Goal: Transaction & Acquisition: Purchase product/service

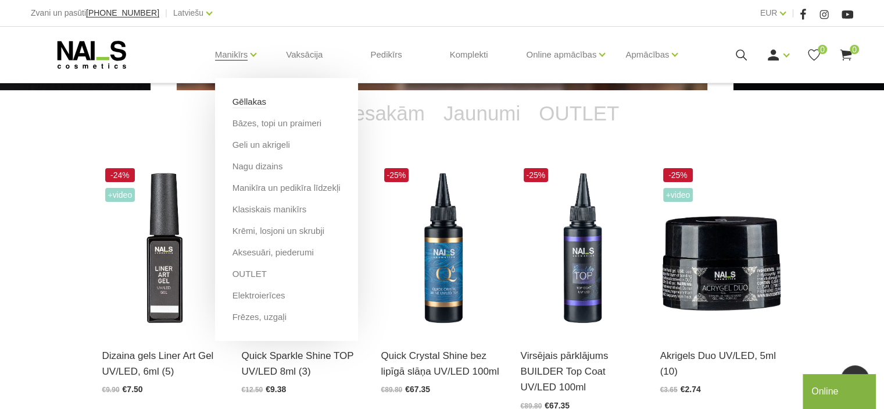
click at [246, 104] on link "Gēllakas" at bounding box center [250, 101] width 34 height 13
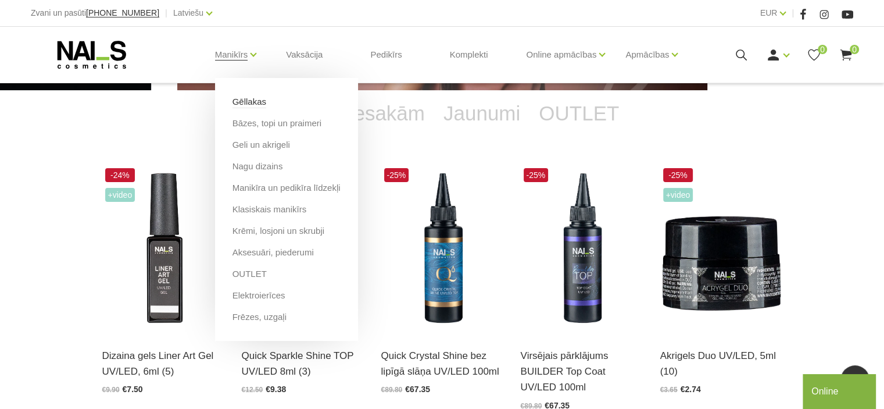
click at [242, 106] on link "Gēllakas" at bounding box center [250, 101] width 34 height 13
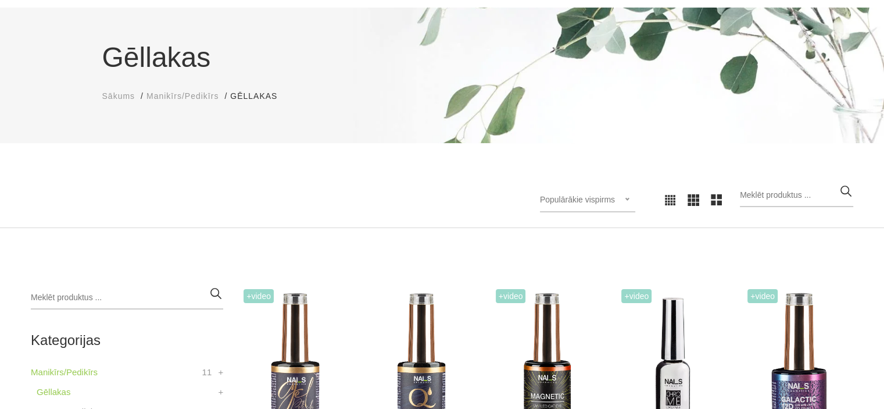
scroll to position [291, 0]
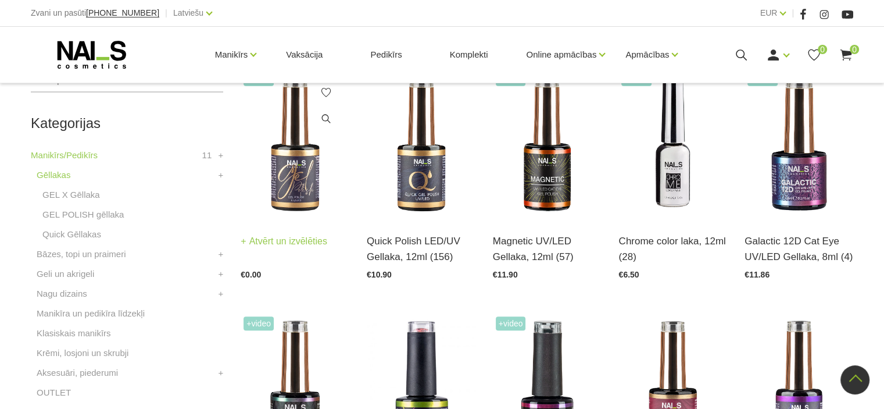
click at [295, 244] on link "Atvērt un izvēlēties" at bounding box center [284, 241] width 87 height 16
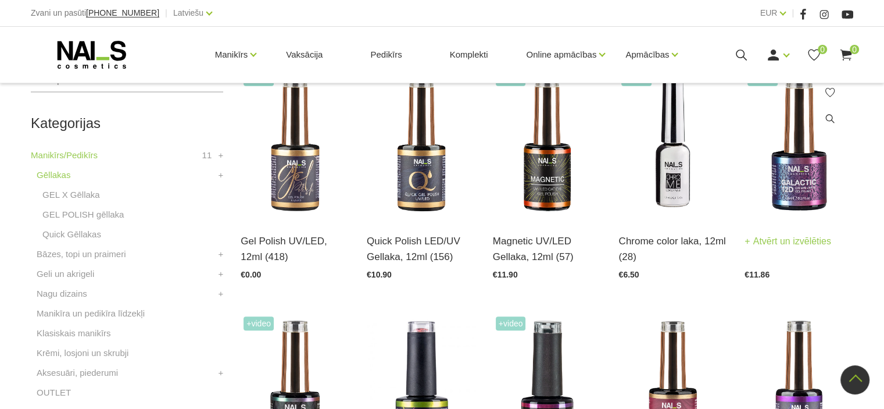
click at [811, 241] on link "Atvērt un izvēlēties" at bounding box center [788, 241] width 87 height 16
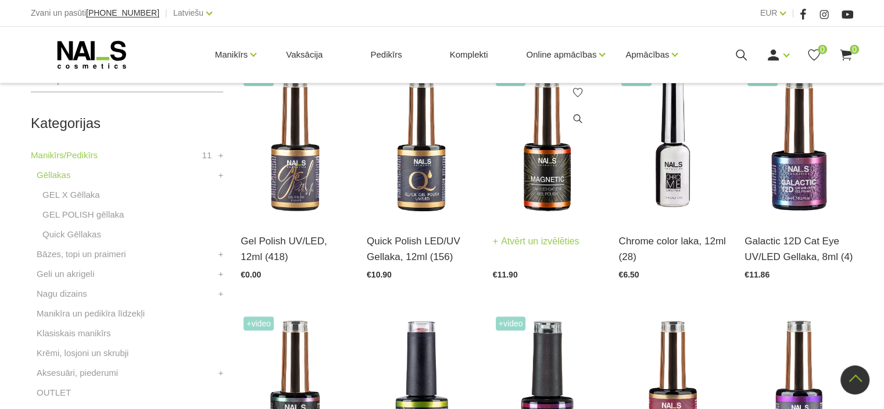
click at [547, 184] on img at bounding box center [547, 143] width 109 height 149
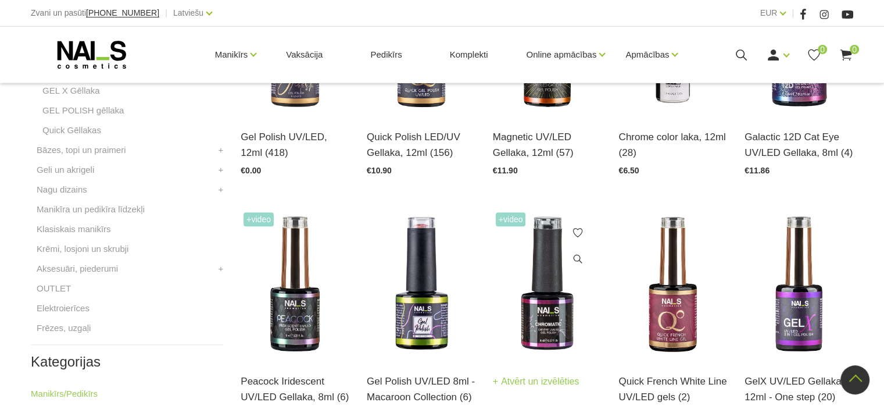
scroll to position [465, 0]
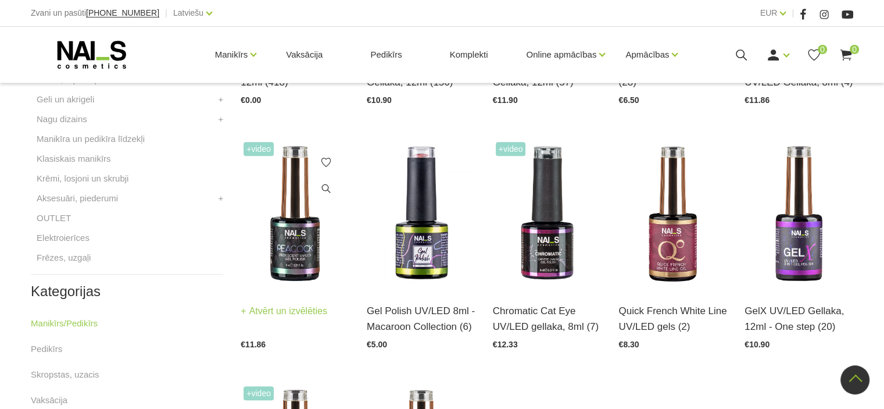
click at [310, 271] on img at bounding box center [295, 213] width 109 height 149
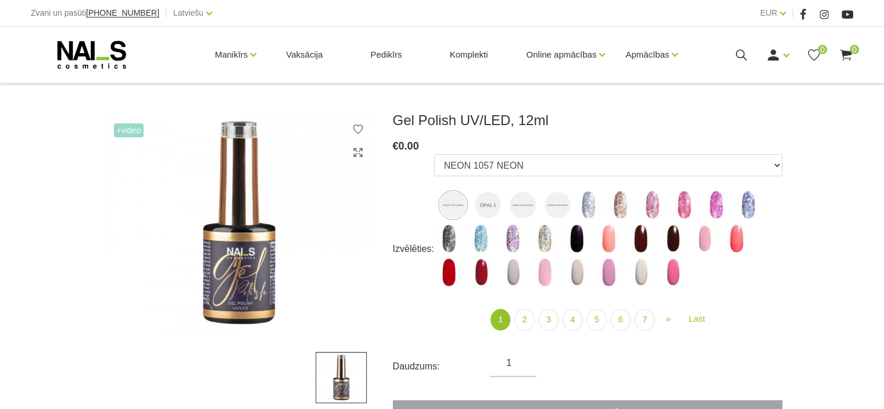
scroll to position [233, 0]
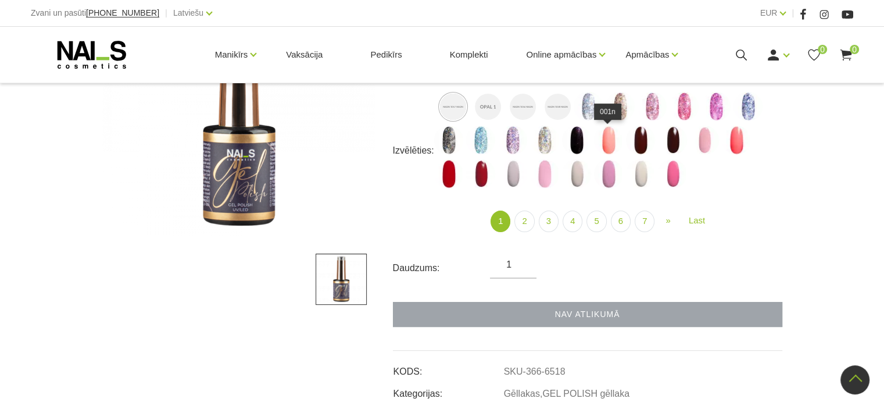
click at [607, 140] on img at bounding box center [608, 140] width 29 height 29
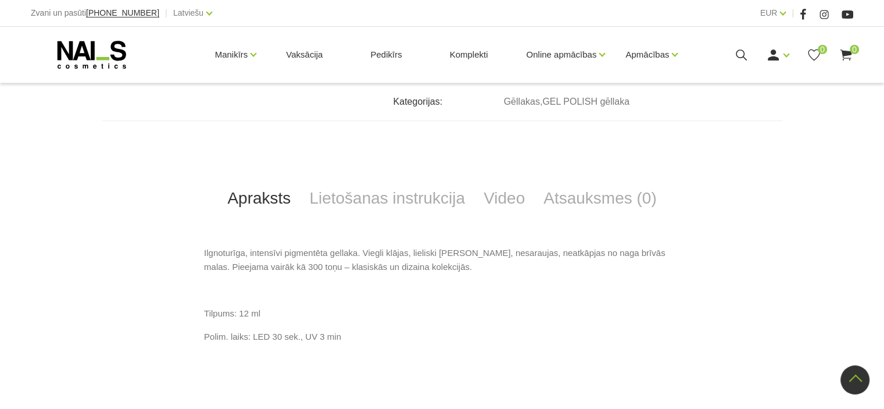
scroll to position [582, 0]
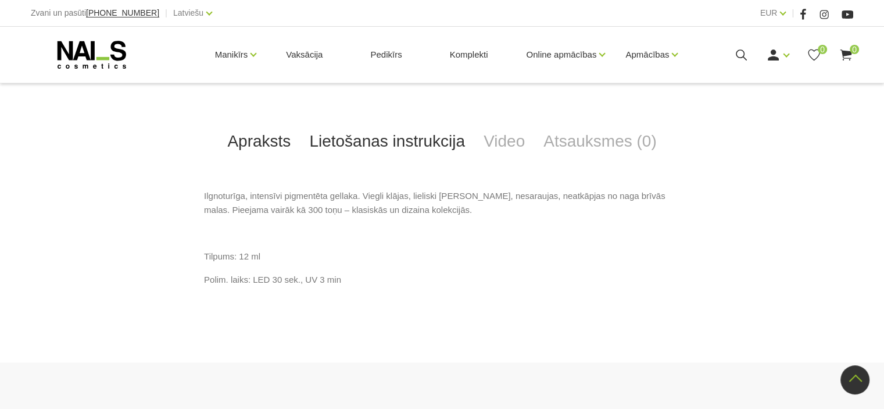
click at [421, 142] on link "Lietošanas instrukcija" at bounding box center [387, 141] width 174 height 38
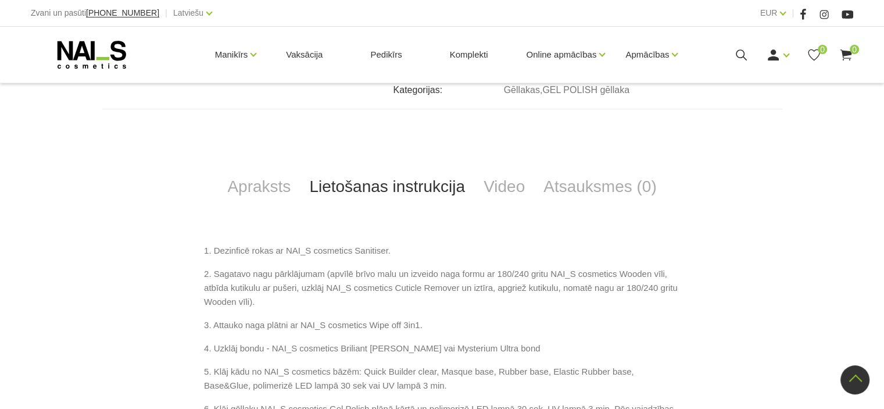
scroll to position [516, 0]
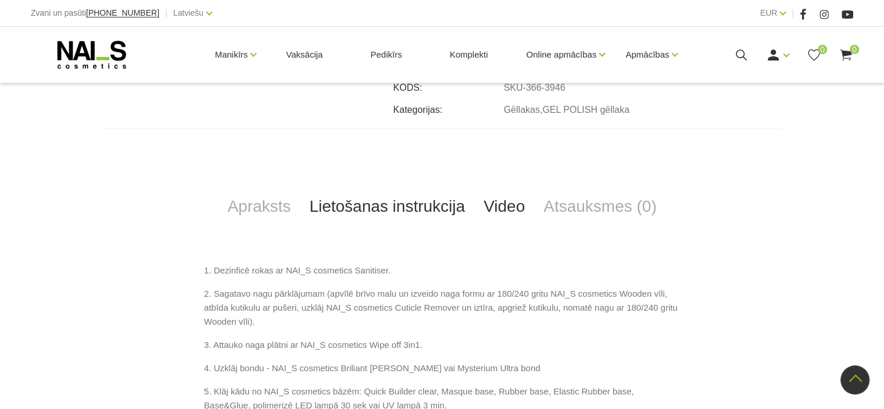
click at [505, 196] on link "Video" at bounding box center [505, 206] width 60 height 38
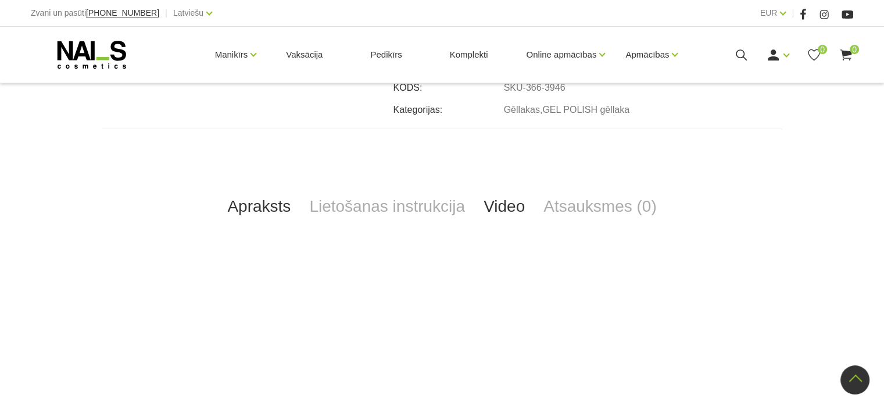
click at [258, 211] on link "Apraksts" at bounding box center [259, 206] width 82 height 38
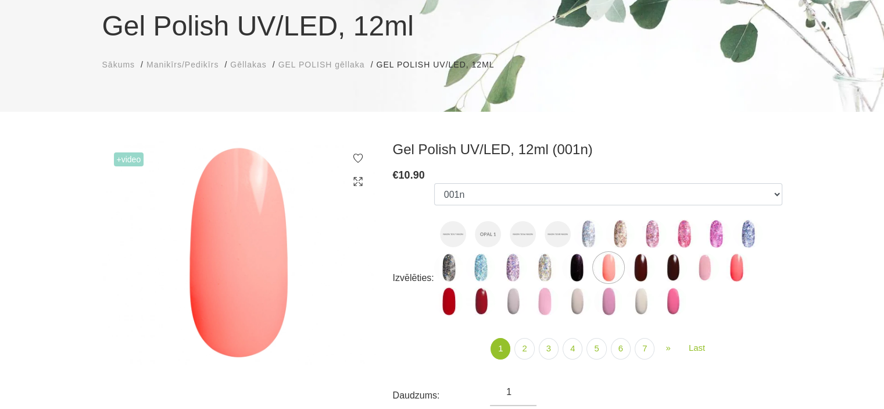
scroll to position [184, 0]
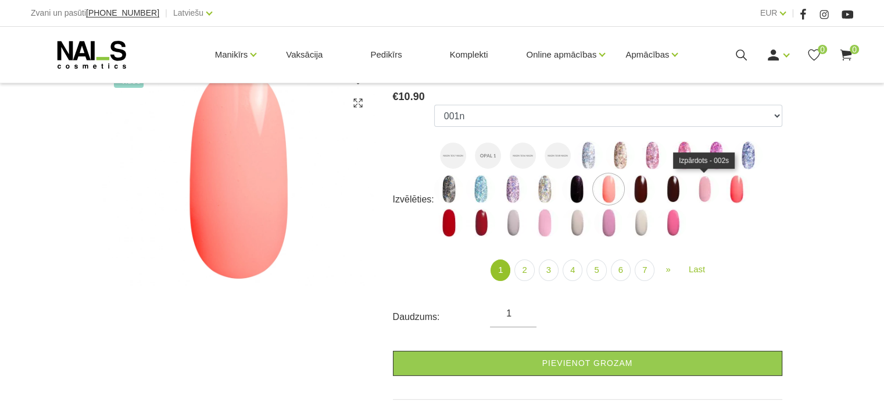
click at [700, 188] on img at bounding box center [704, 188] width 29 height 29
select select "3949"
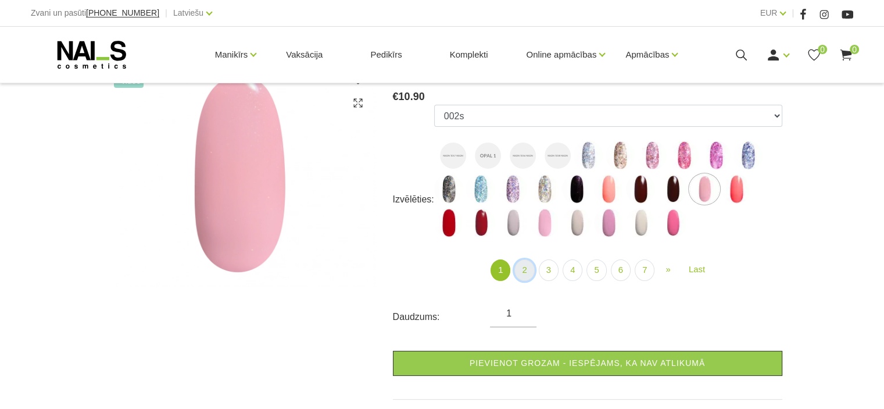
click at [530, 273] on link "2" at bounding box center [525, 270] width 20 height 22
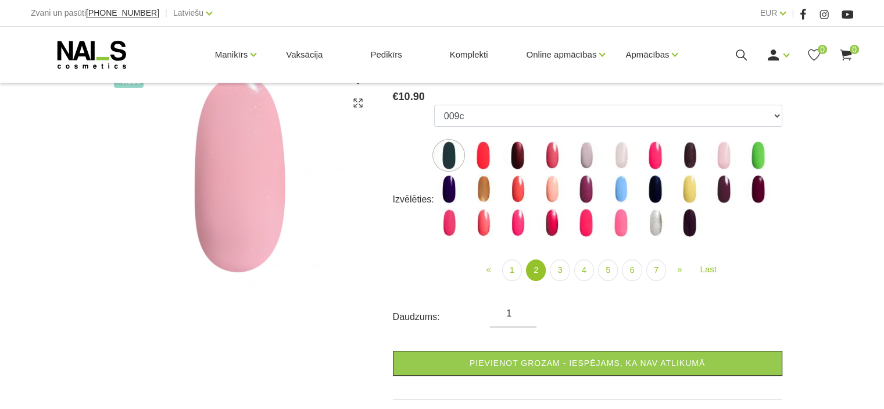
click at [556, 185] on img at bounding box center [551, 188] width 29 height 29
select select "3976"
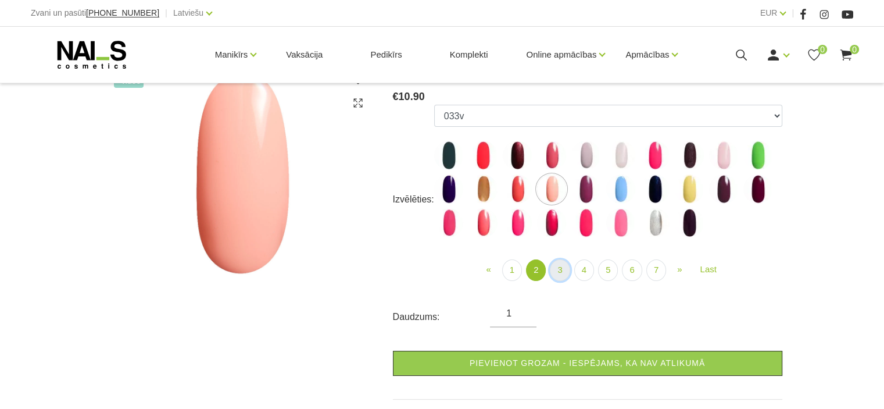
click at [563, 274] on link "3" at bounding box center [560, 270] width 20 height 22
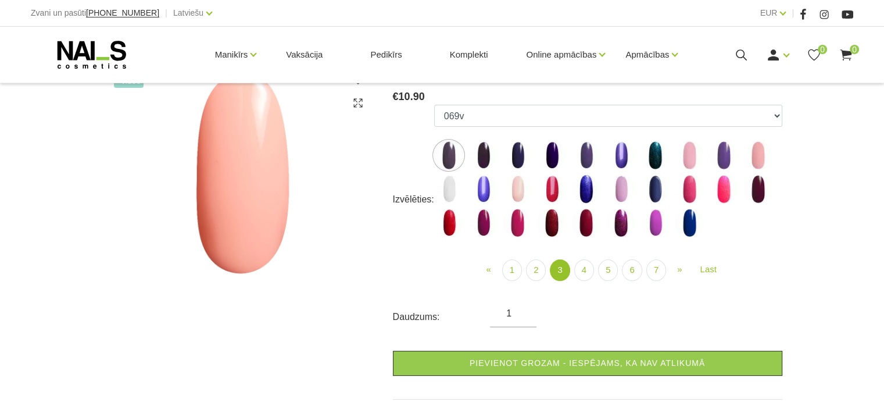
click at [519, 189] on img at bounding box center [517, 188] width 29 height 29
select select "4009"
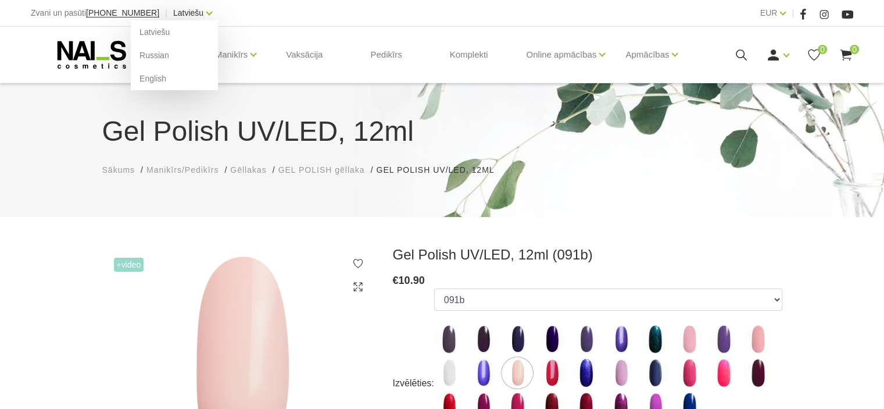
scroll to position [184, 0]
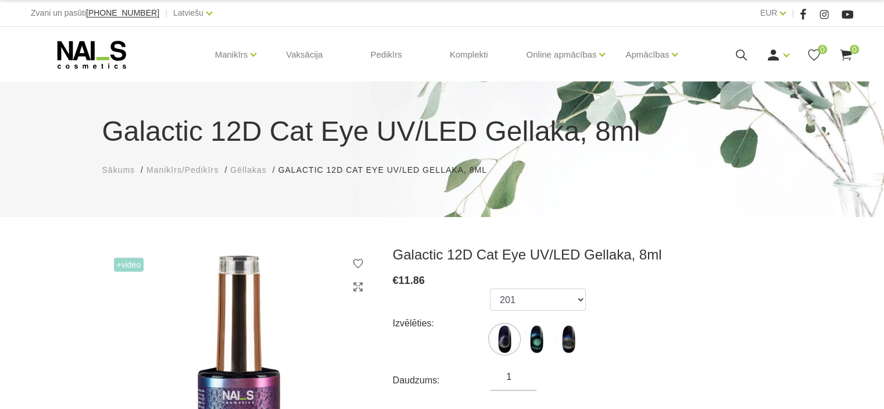
scroll to position [116, 0]
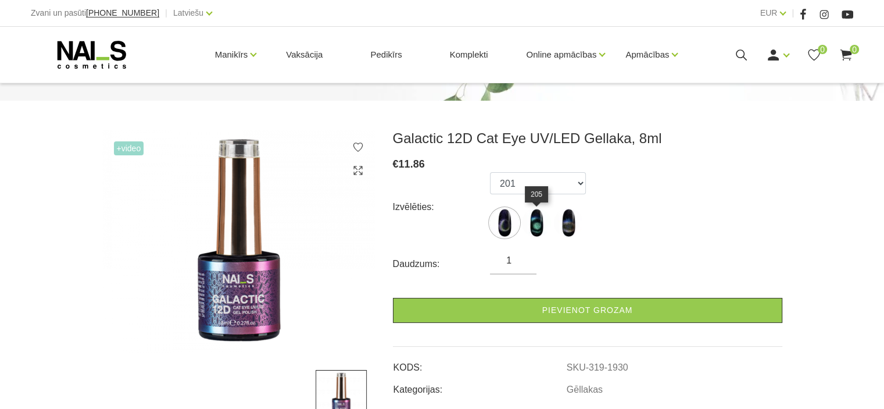
click at [544, 227] on img at bounding box center [536, 222] width 29 height 29
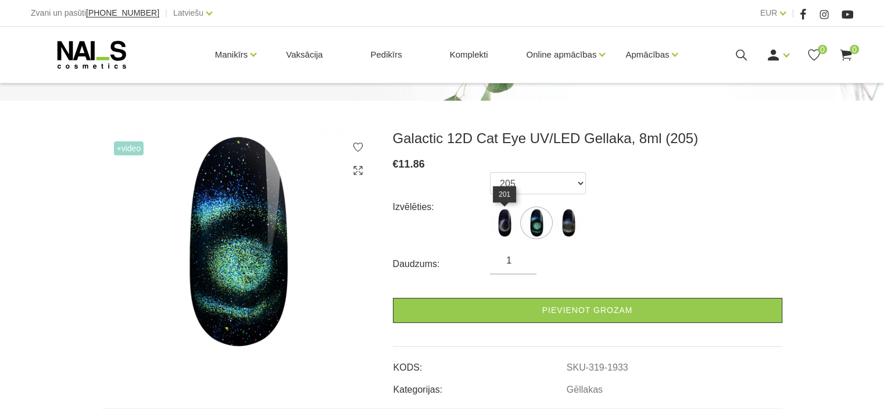
click at [509, 225] on img at bounding box center [504, 222] width 29 height 29
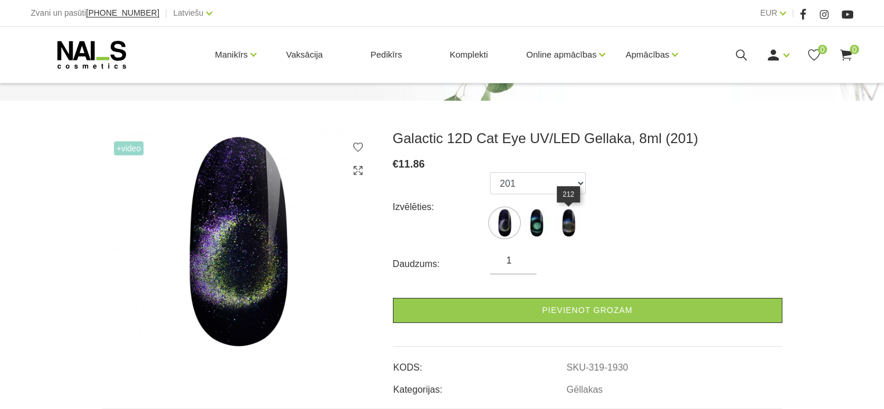
click at [566, 223] on img at bounding box center [568, 222] width 29 height 29
select select "1937"
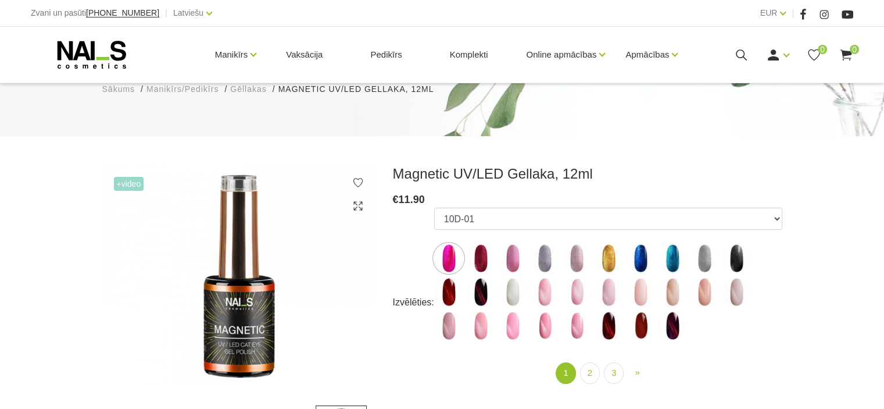
scroll to position [233, 0]
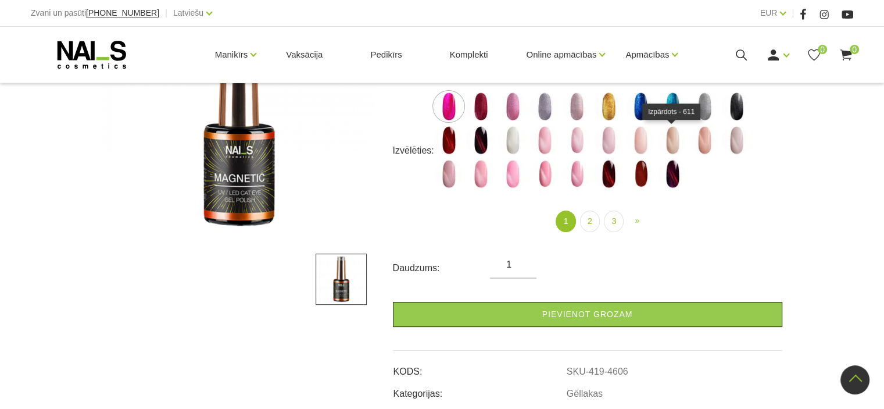
click at [671, 146] on img at bounding box center [672, 140] width 29 height 29
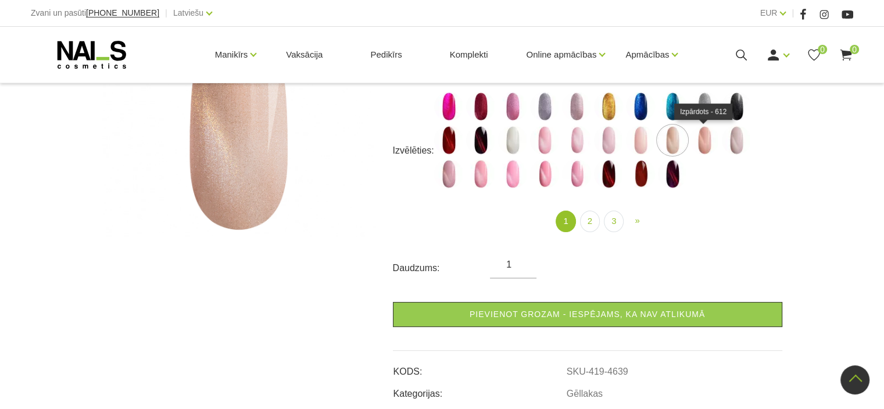
click at [706, 142] on img at bounding box center [704, 140] width 29 height 29
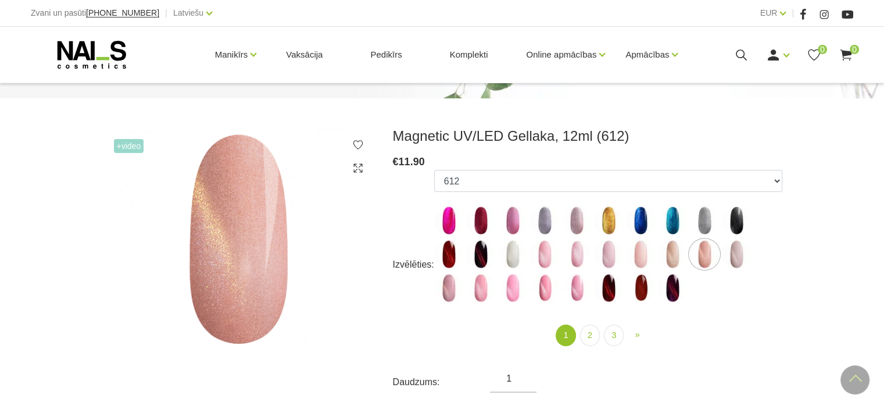
scroll to position [116, 0]
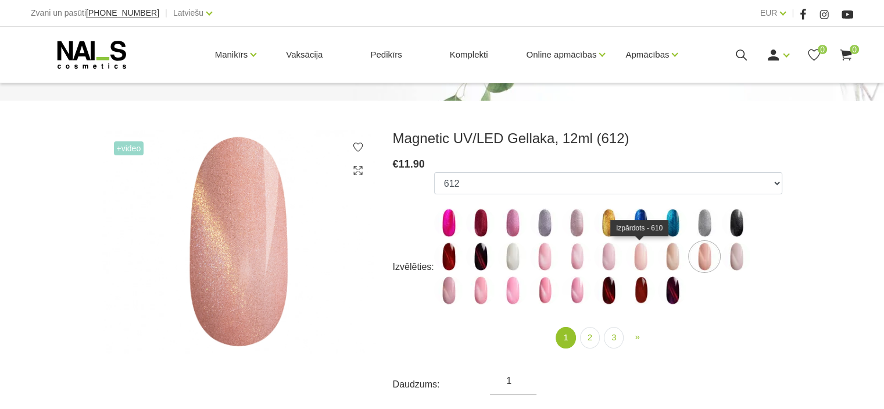
click at [641, 252] on img at bounding box center [640, 256] width 29 height 29
select select "4652"
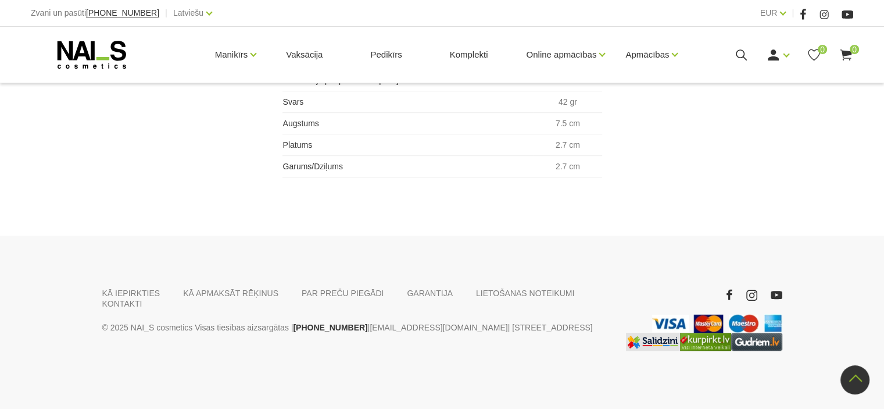
scroll to position [609, 0]
